Goal: Navigation & Orientation: Find specific page/section

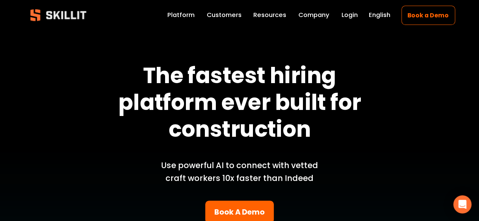
click at [215, 14] on link "Customers" at bounding box center [224, 15] width 35 height 11
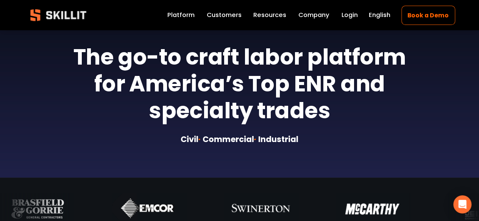
scroll to position [301, 0]
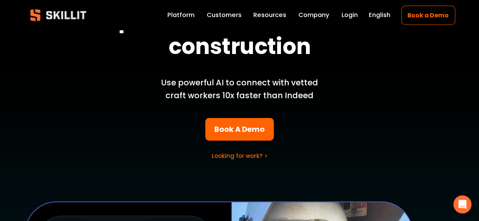
scroll to position [86, 0]
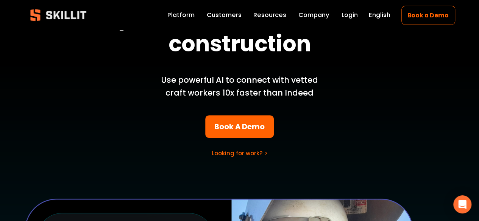
click at [221, 153] on link "Looking for work? >" at bounding box center [239, 154] width 56 height 8
